Goal: Find specific page/section: Find specific page/section

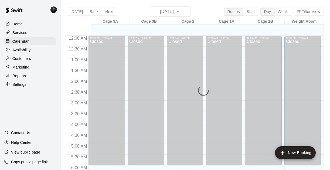
scroll to position [298, 0]
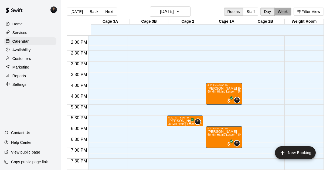
click at [278, 12] on button "Week" at bounding box center [282, 12] width 17 height 8
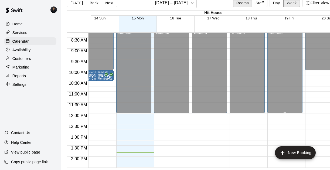
scroll to position [0, 23]
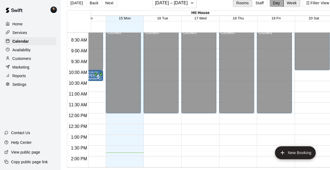
click at [270, 4] on button "Day" at bounding box center [276, 3] width 14 height 8
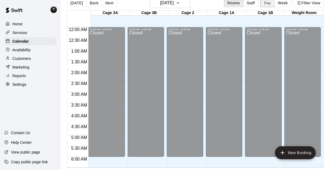
scroll to position [298, 0]
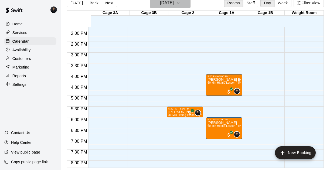
click at [182, 5] on button "[DATE]" at bounding box center [170, 3] width 40 height 10
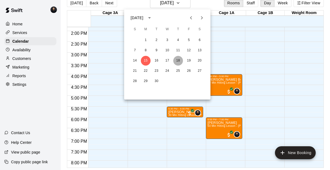
click at [179, 60] on button "18" at bounding box center [178, 61] width 10 height 10
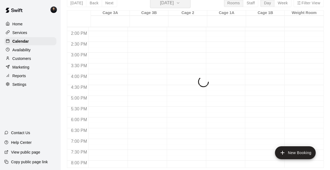
scroll to position [6, 0]
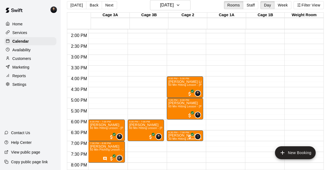
click at [22, 78] on p "Reports" at bounding box center [18, 75] width 13 height 5
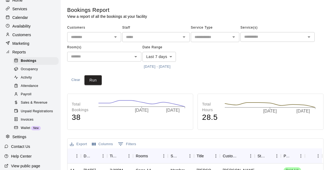
scroll to position [25, 0]
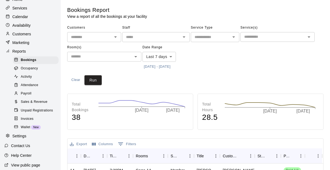
click at [37, 105] on span "Sales & Revenue" at bounding box center [34, 101] width 27 height 5
